Goal: Task Accomplishment & Management: Complete application form

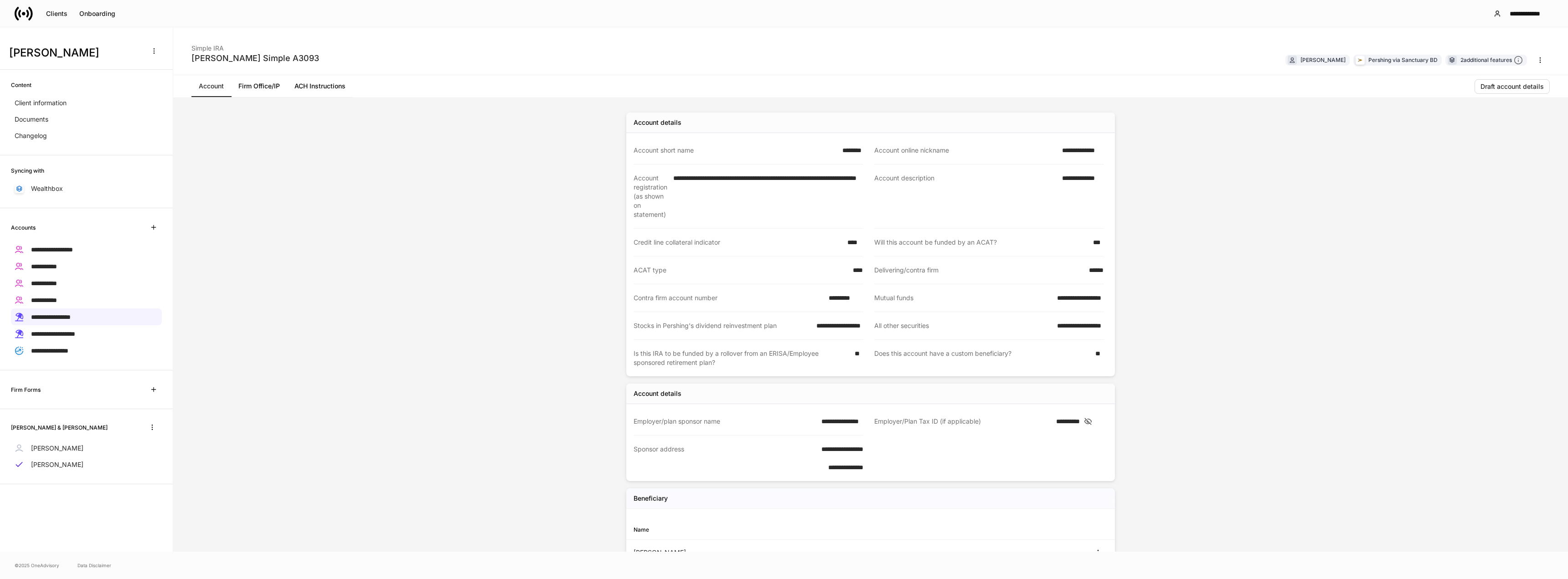
click at [32, 15] on icon at bounding box center [30, 13] width 4 height 13
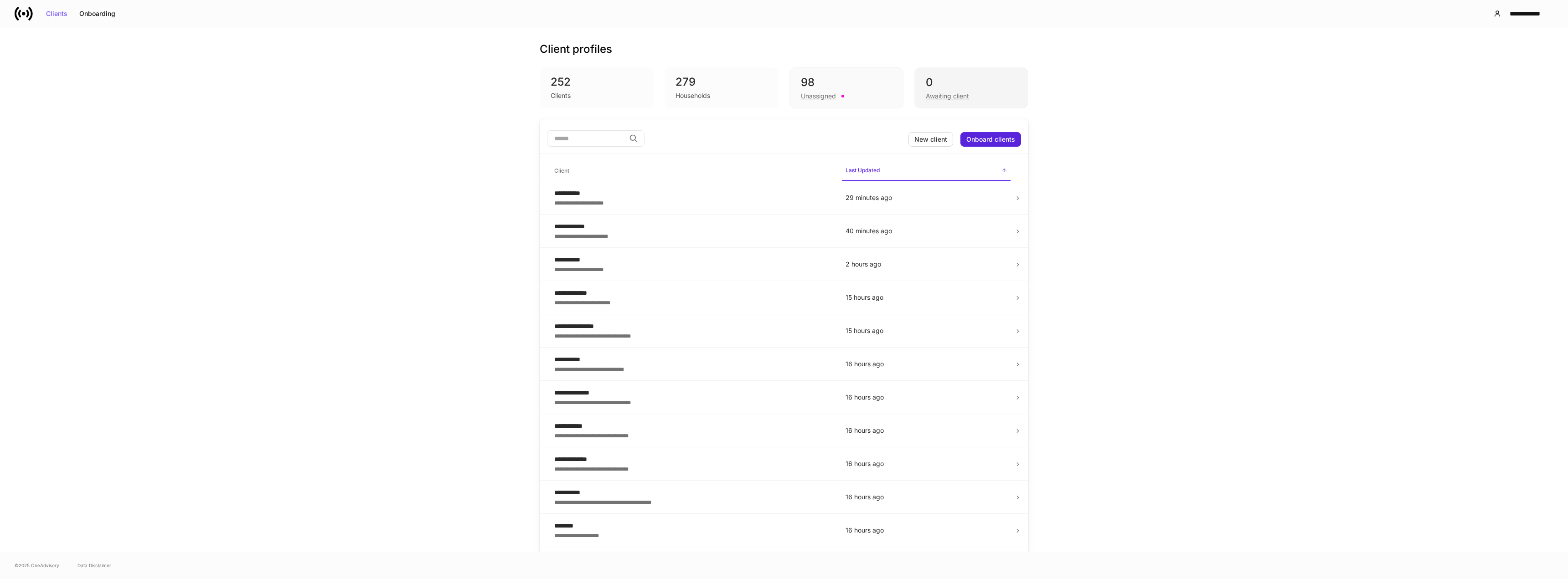
click at [953, 88] on div "0" at bounding box center [971, 83] width 91 height 15
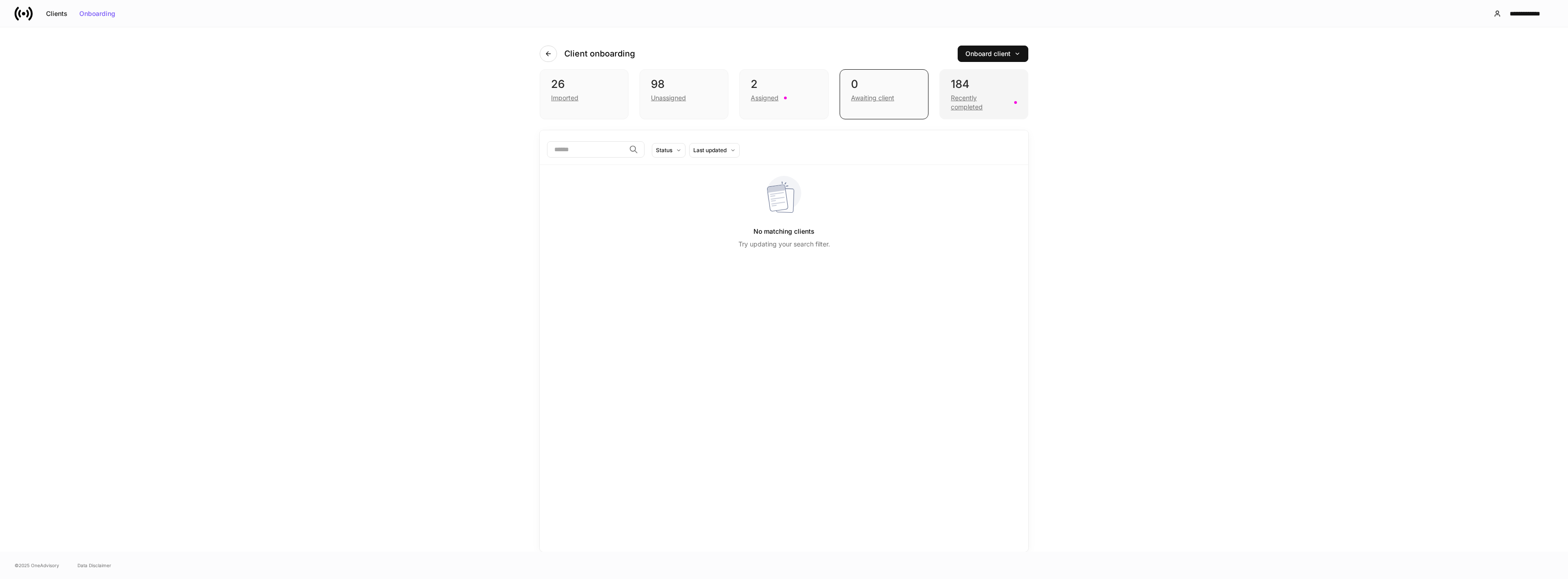
click at [973, 105] on div "Recently completed" at bounding box center [979, 103] width 58 height 18
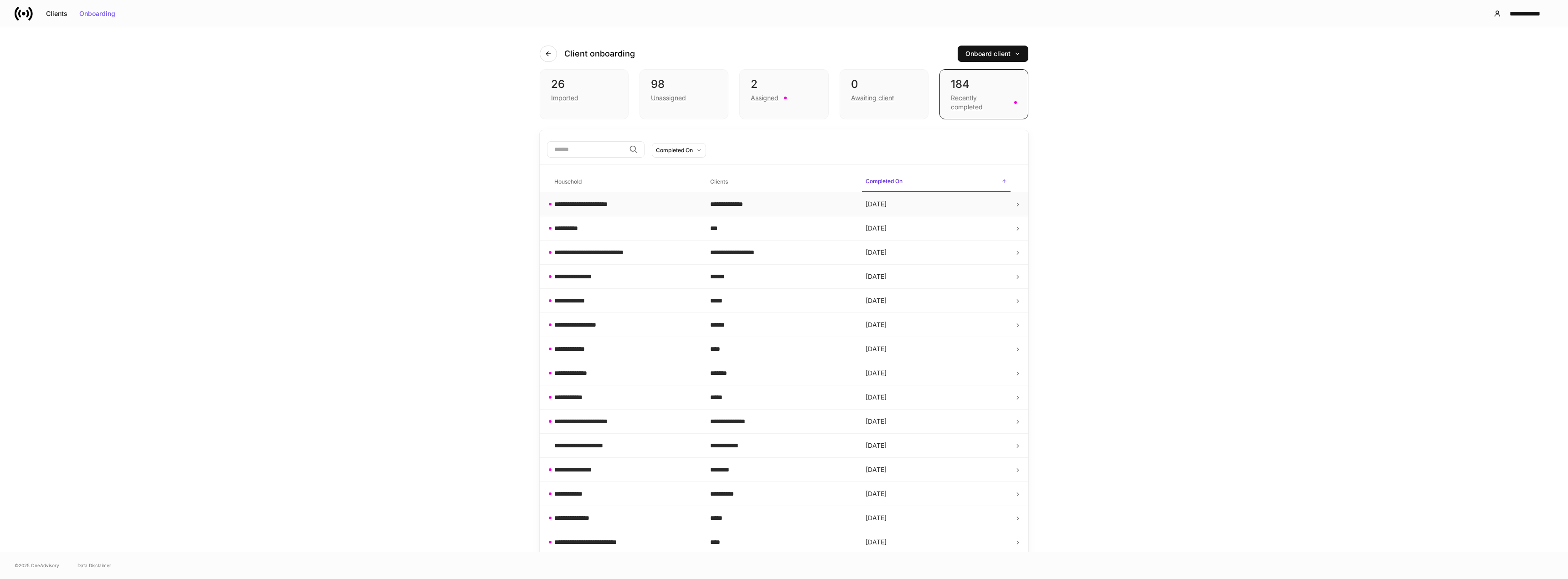
click at [586, 206] on div "**********" at bounding box center [589, 204] width 69 height 9
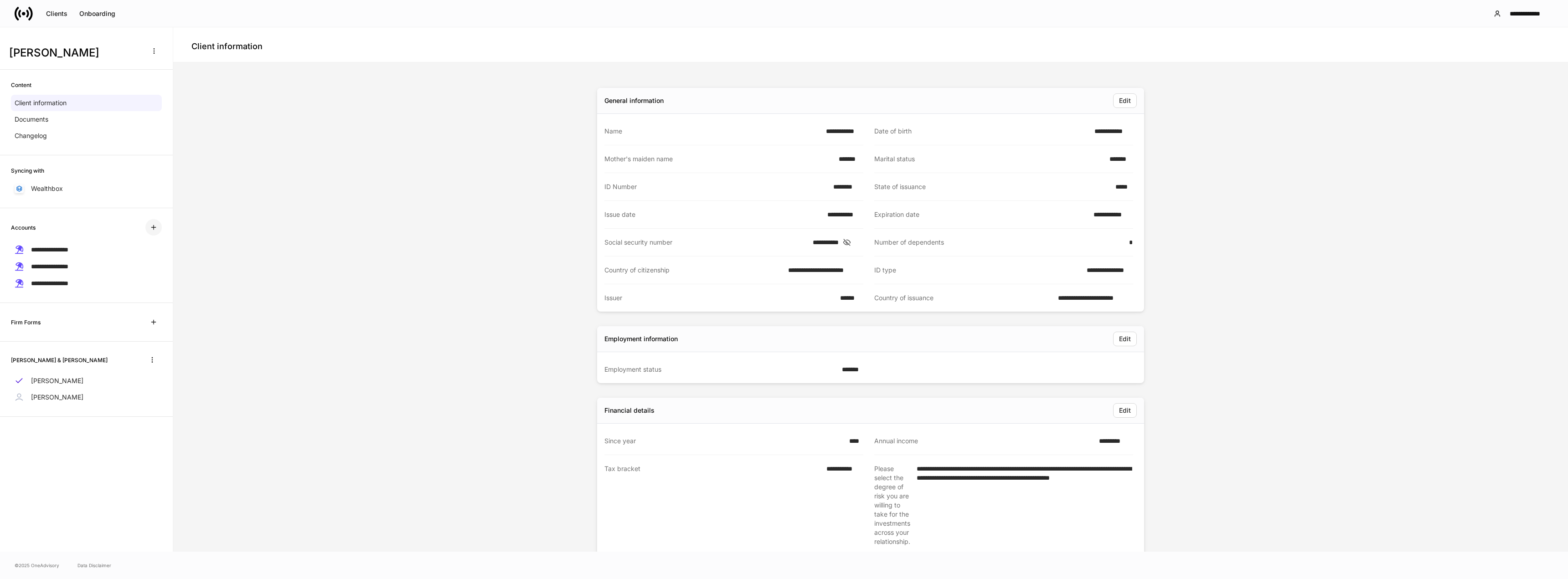
click at [155, 227] on icon "button" at bounding box center [153, 227] width 4 height 4
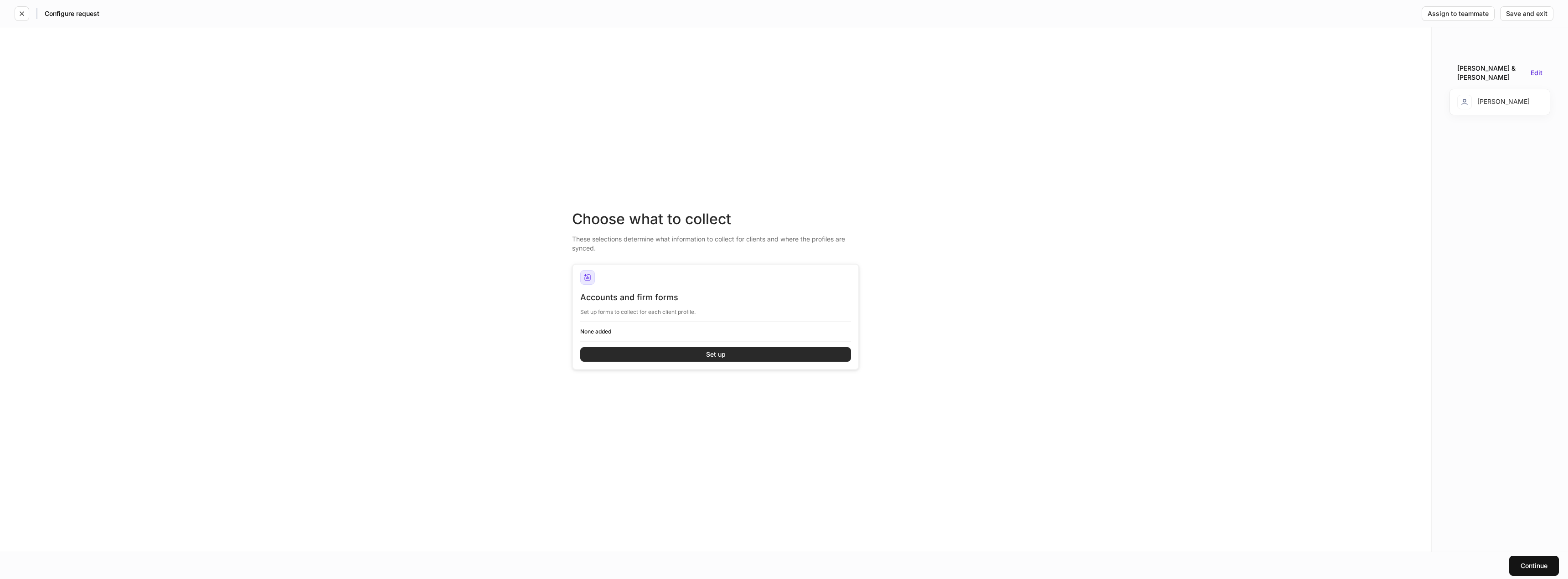
click at [687, 358] on button "Set up" at bounding box center [715, 355] width 271 height 15
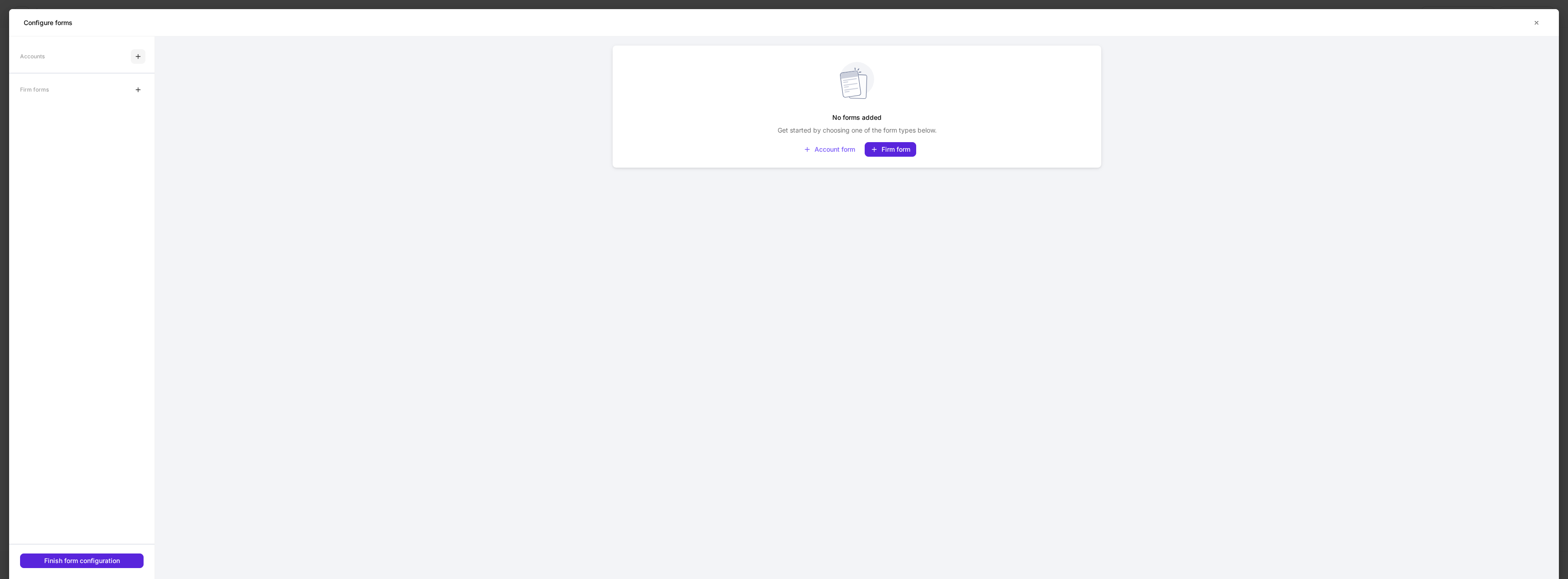
click at [138, 55] on icon "button" at bounding box center [138, 56] width 4 height 4
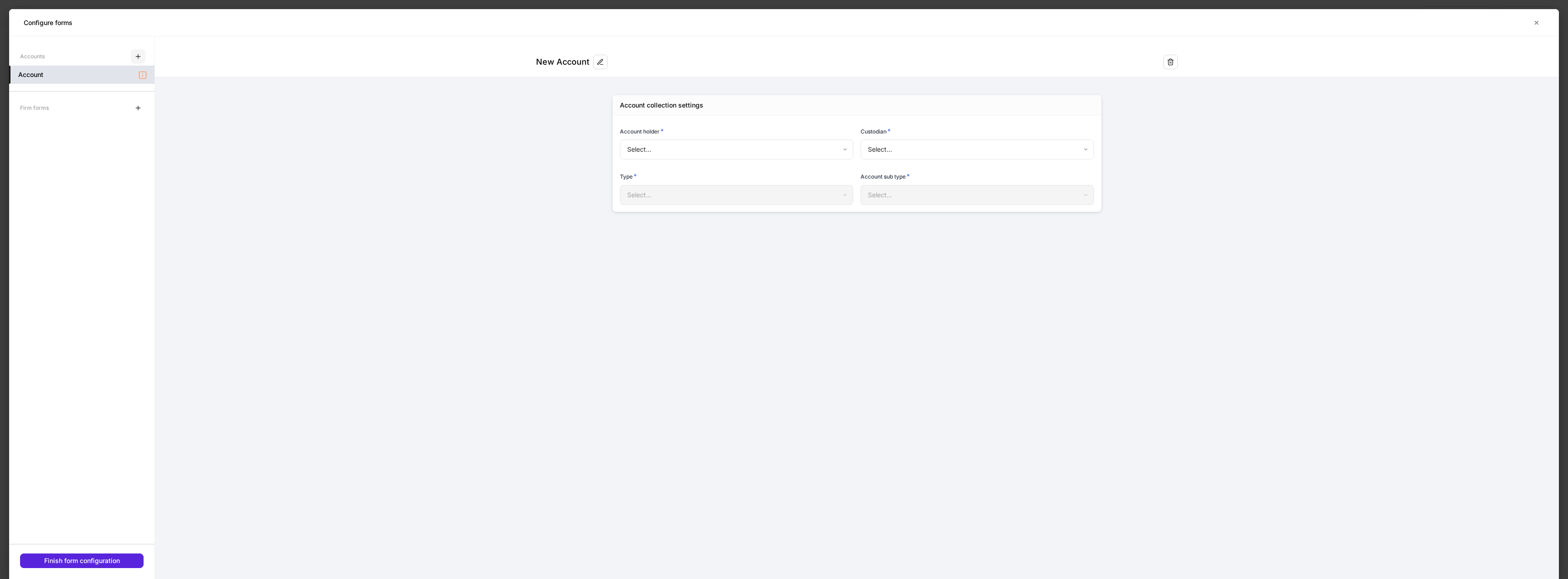
type input "**********"
click at [1538, 22] on icon "button" at bounding box center [1536, 23] width 7 height 7
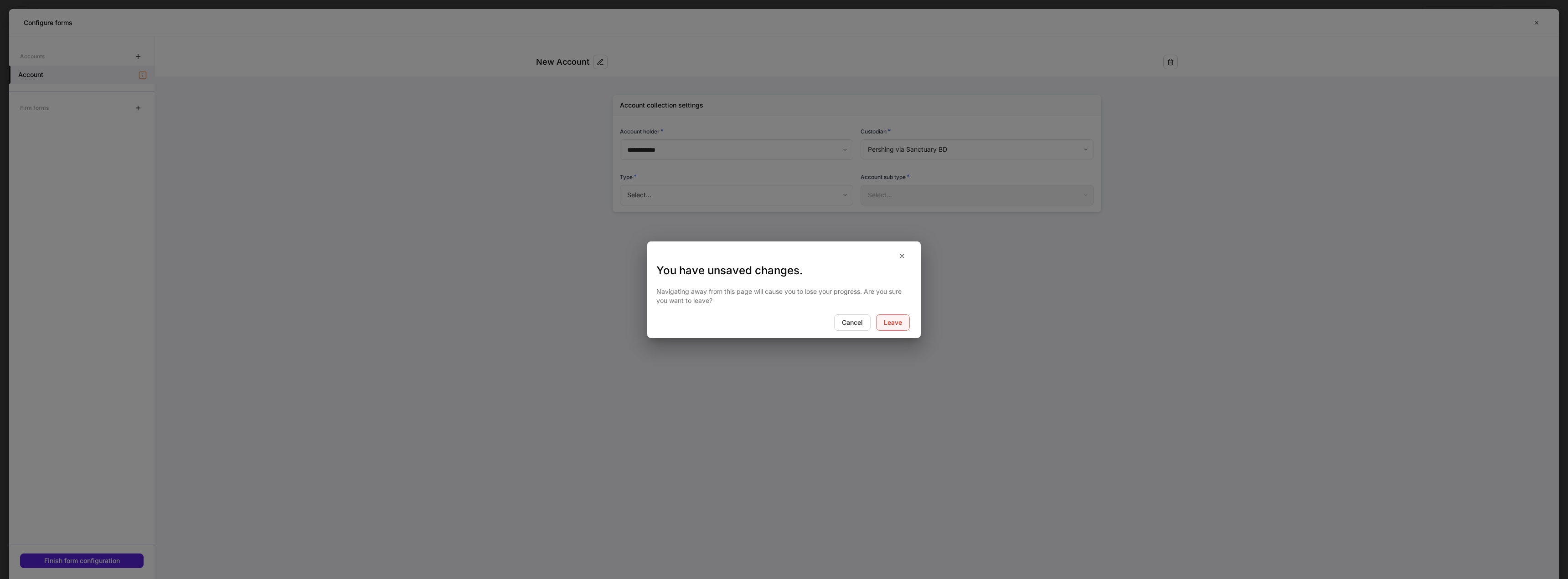
click at [896, 324] on div "Leave" at bounding box center [893, 322] width 18 height 6
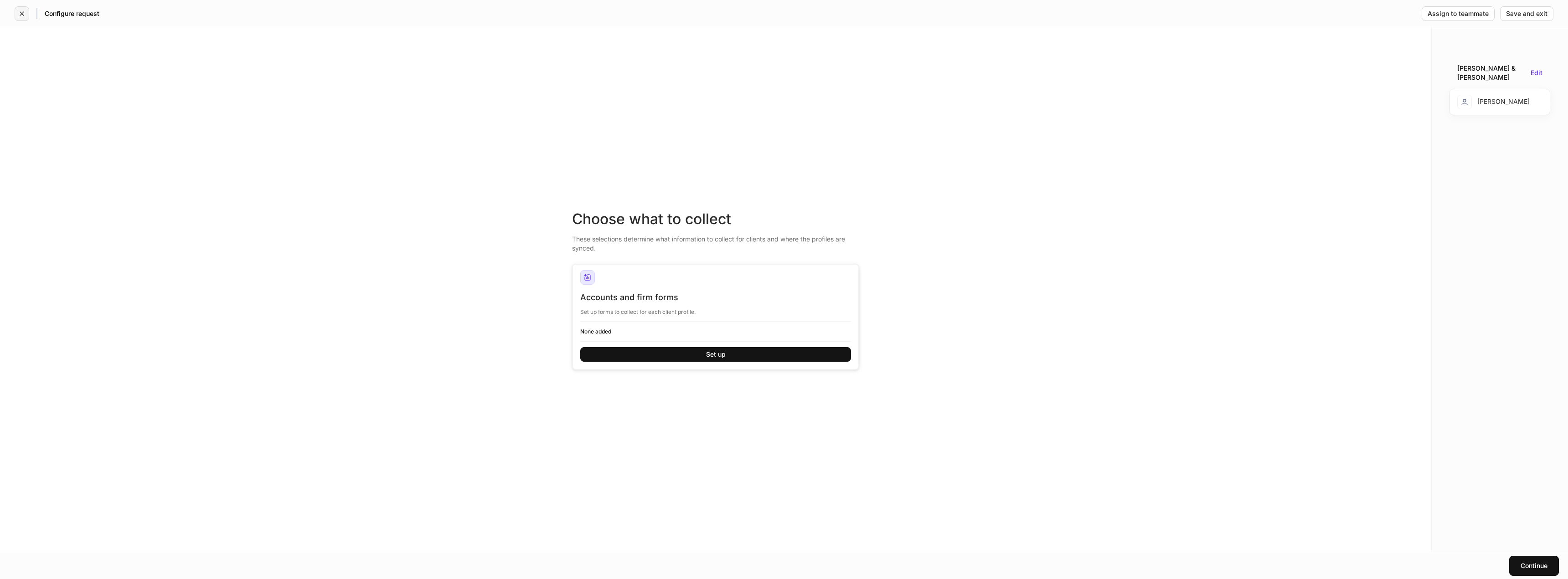
click at [18, 11] on icon "button" at bounding box center [22, 13] width 7 height 7
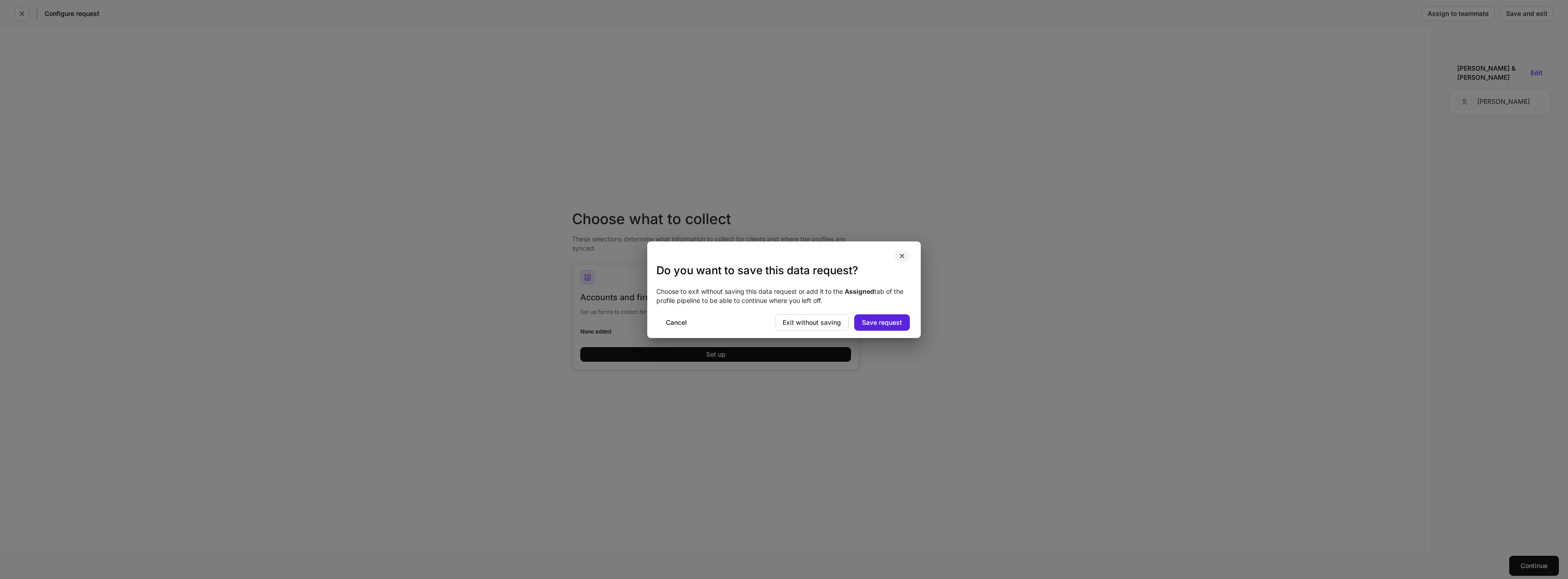
click at [901, 258] on icon "button" at bounding box center [902, 256] width 7 height 7
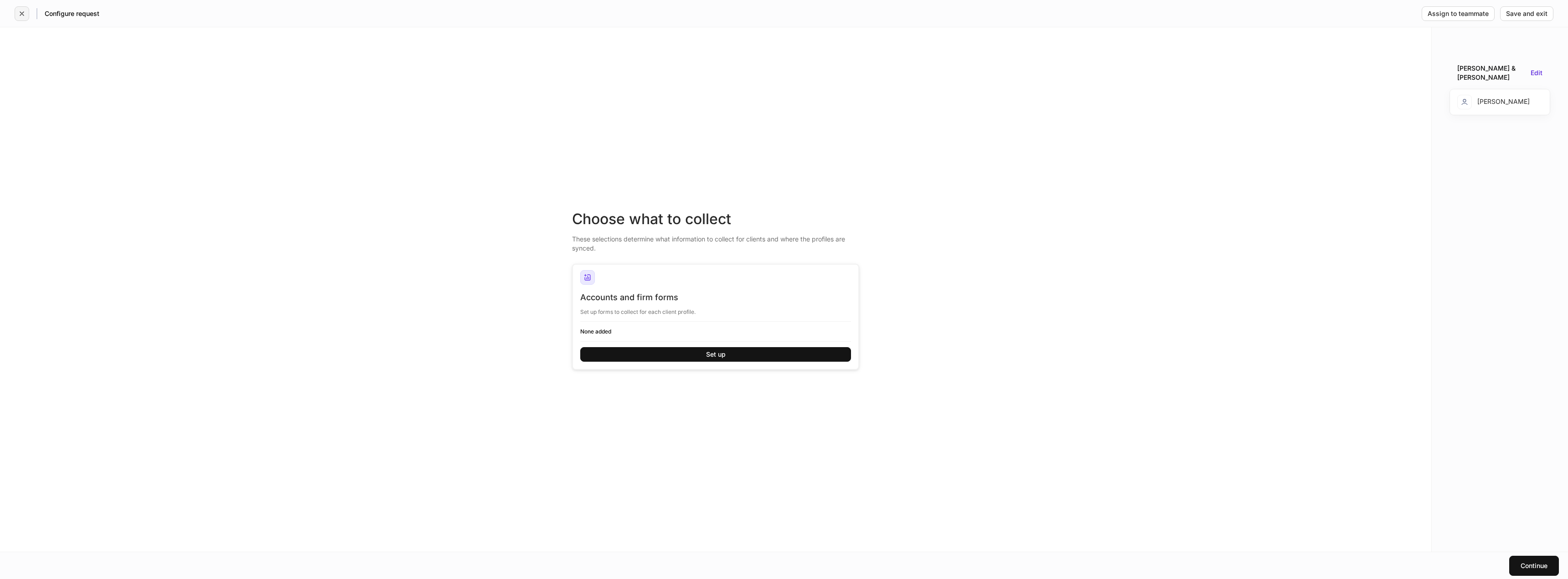
click at [19, 13] on button "button" at bounding box center [22, 13] width 15 height 15
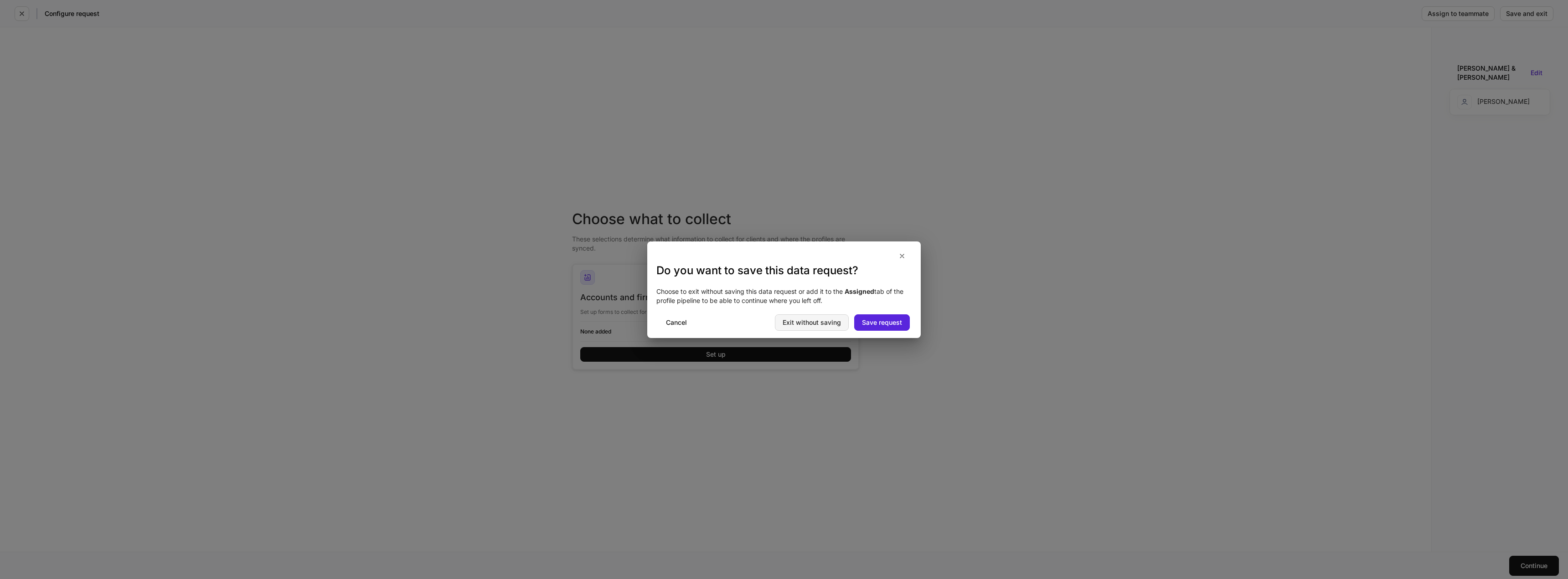
click at [820, 319] on div "Exit without saving" at bounding box center [812, 322] width 58 height 6
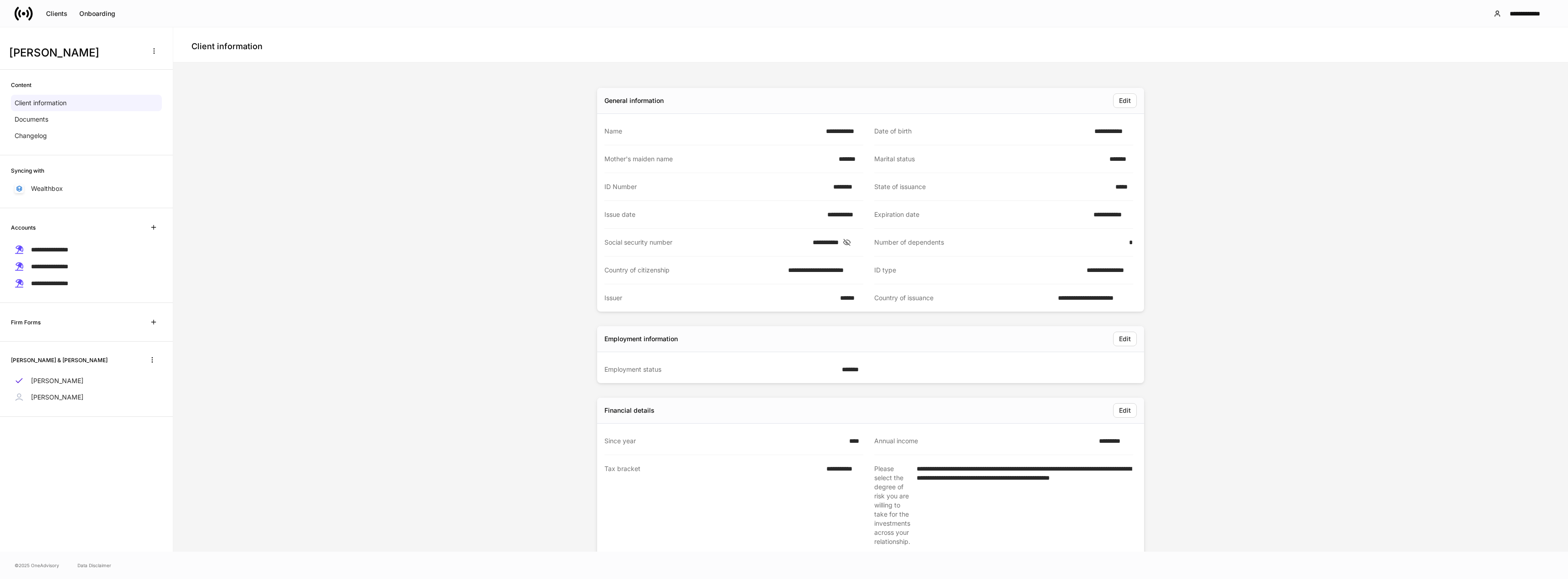
click at [30, 13] on icon at bounding box center [24, 13] width 18 height 18
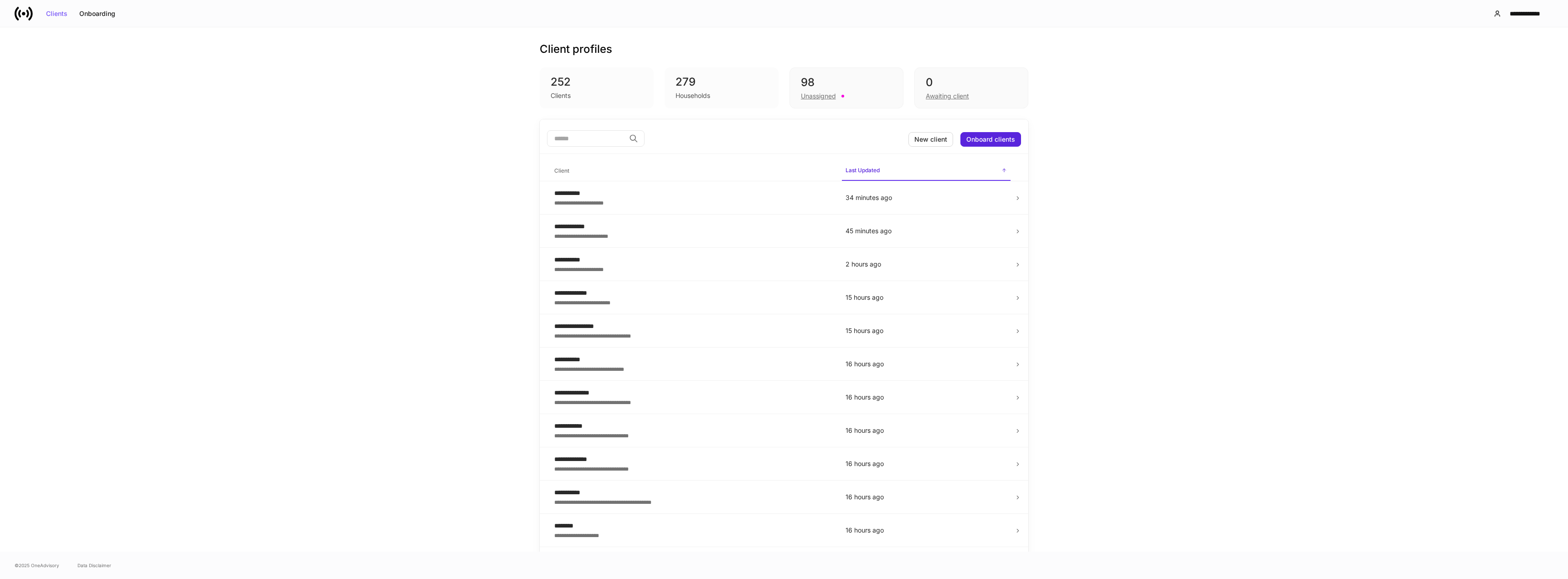
click at [1123, 250] on div "**********" at bounding box center [784, 290] width 1568 height 524
